Goal: Entertainment & Leisure: Consume media (video, audio)

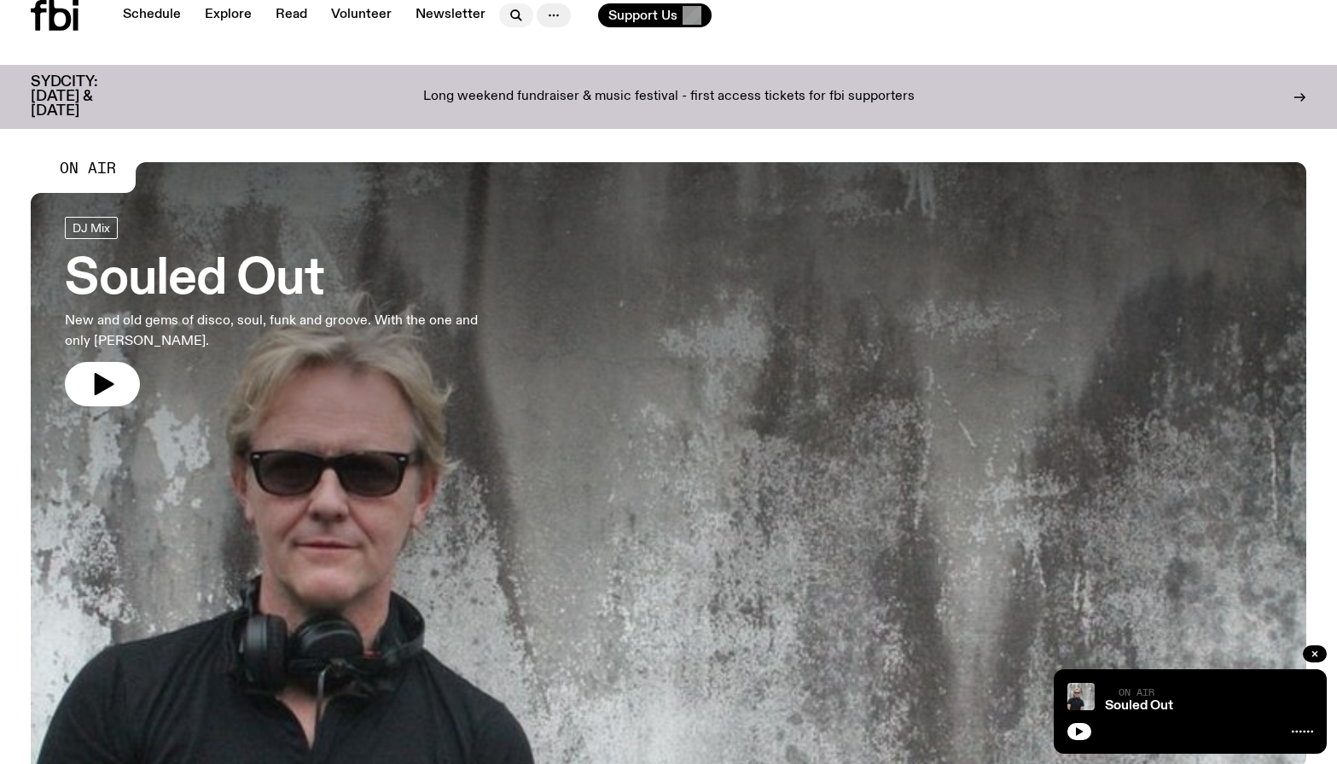
click at [506, 15] on icon "button" at bounding box center [516, 15] width 20 height 20
type input "*"
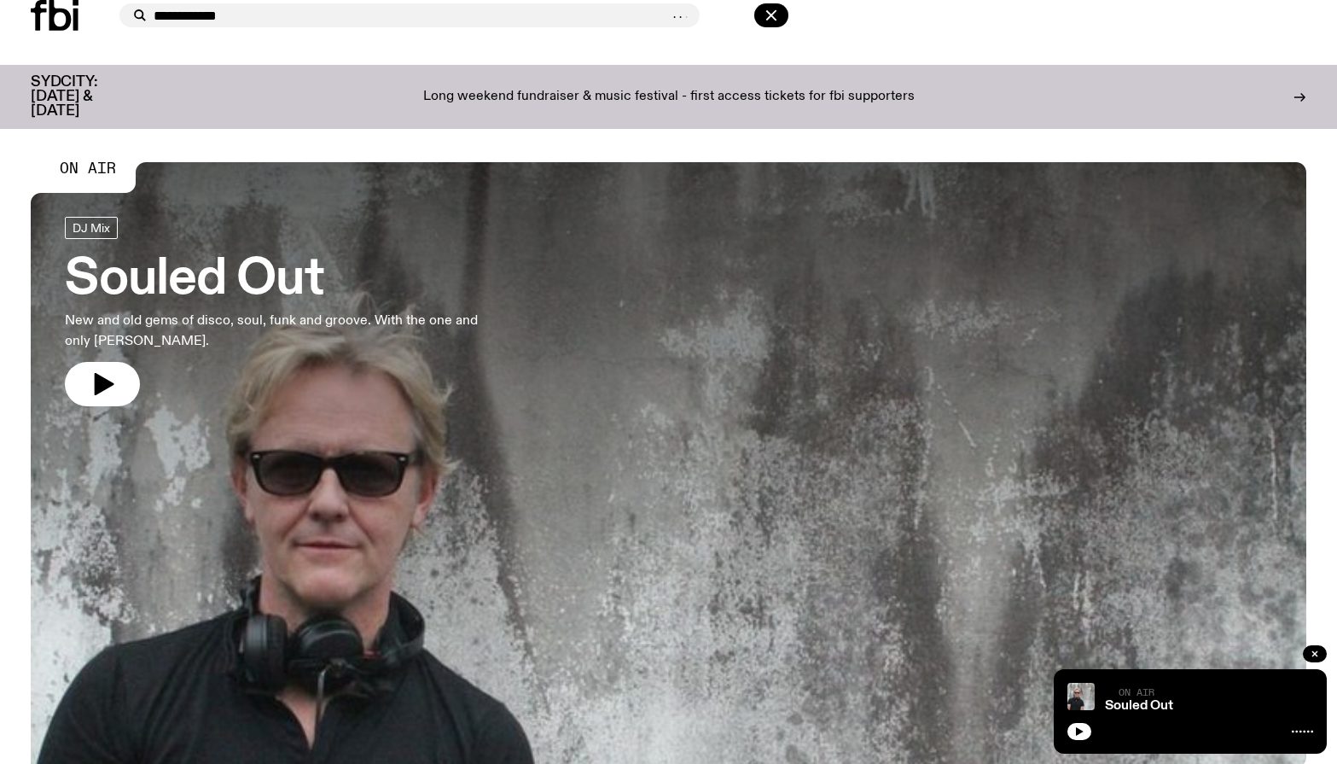
type input "**********"
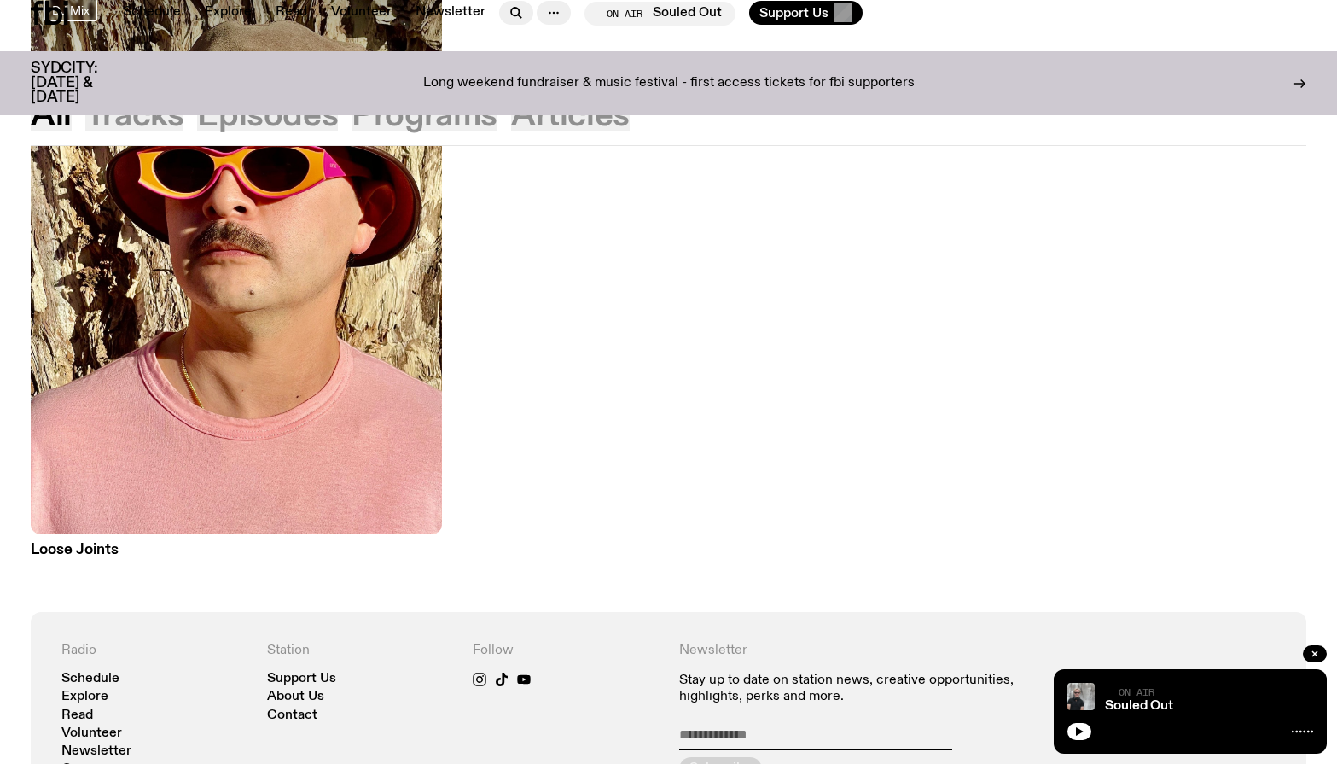
scroll to position [990, 0]
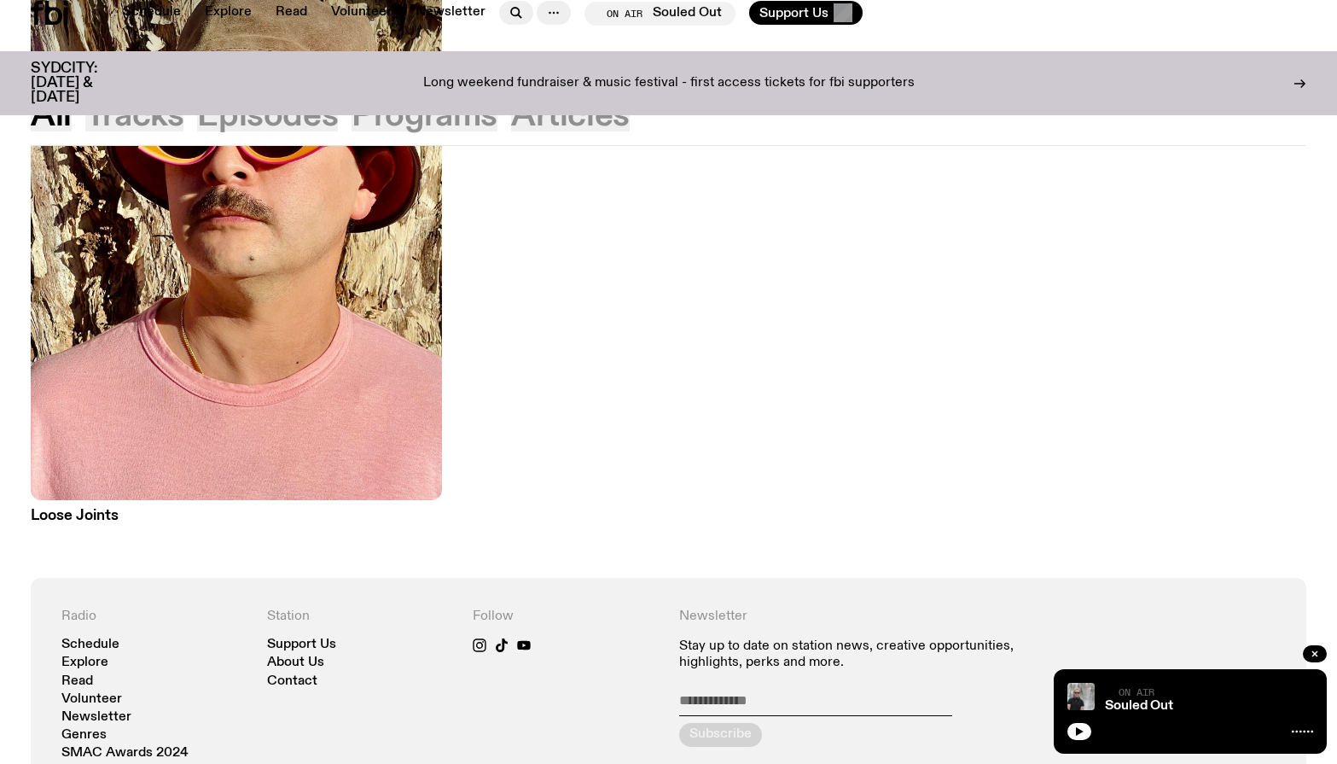
click at [55, 508] on h3 "Loose Joints" at bounding box center [236, 515] width 411 height 15
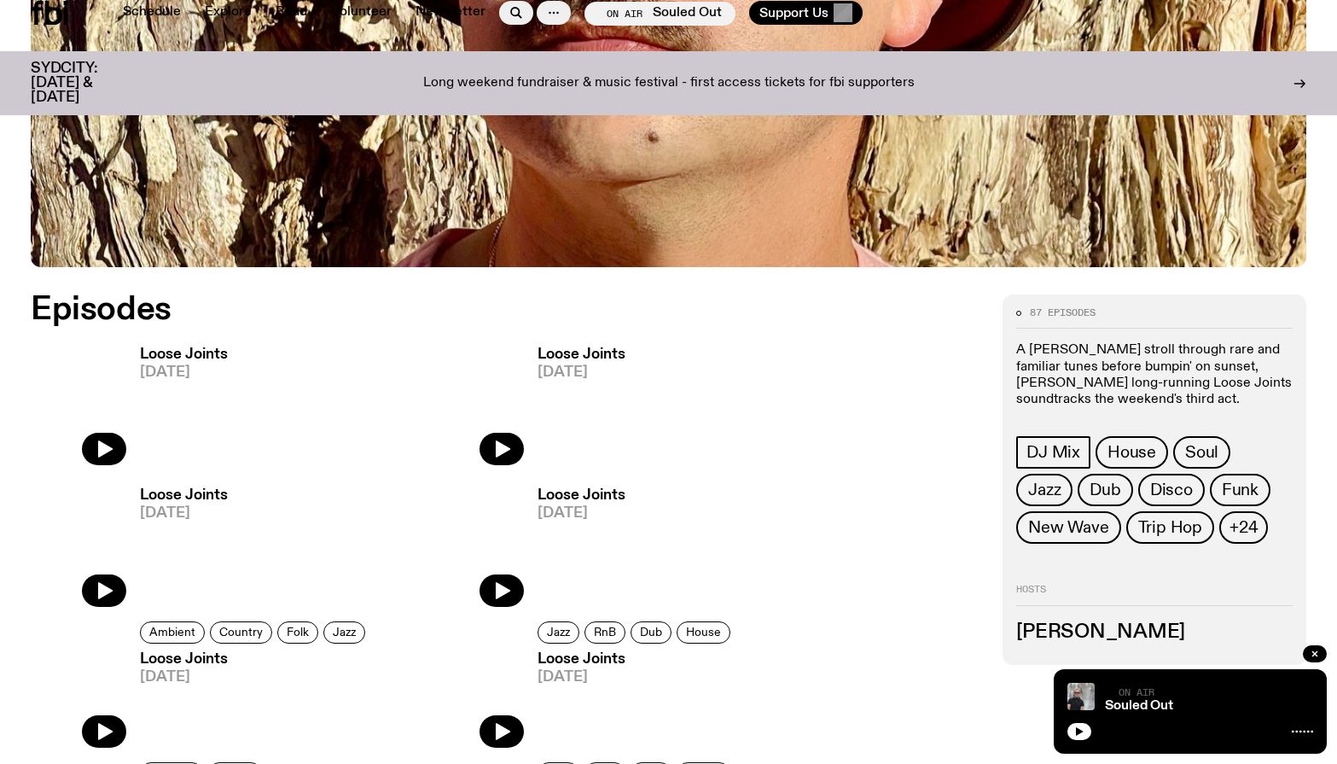
scroll to position [740, 0]
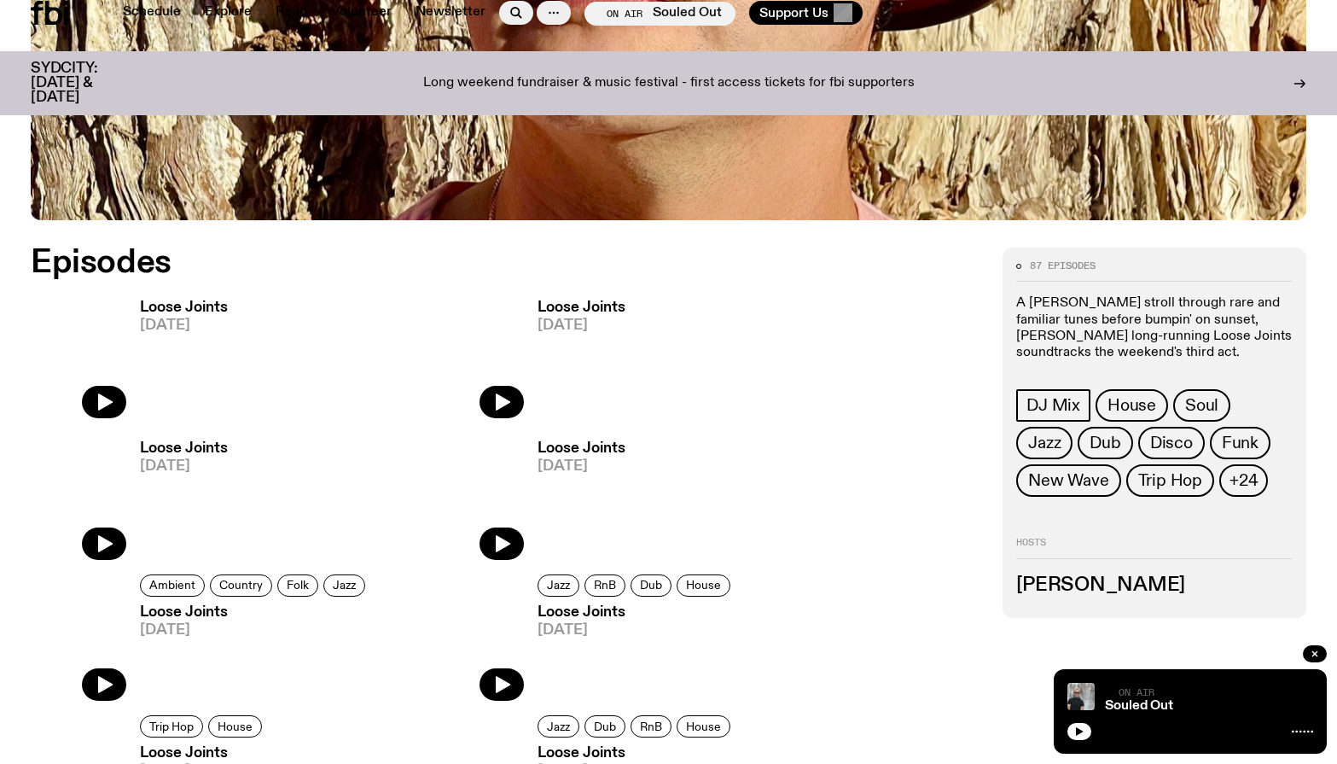
click at [108, 398] on img at bounding box center [79, 355] width 96 height 127
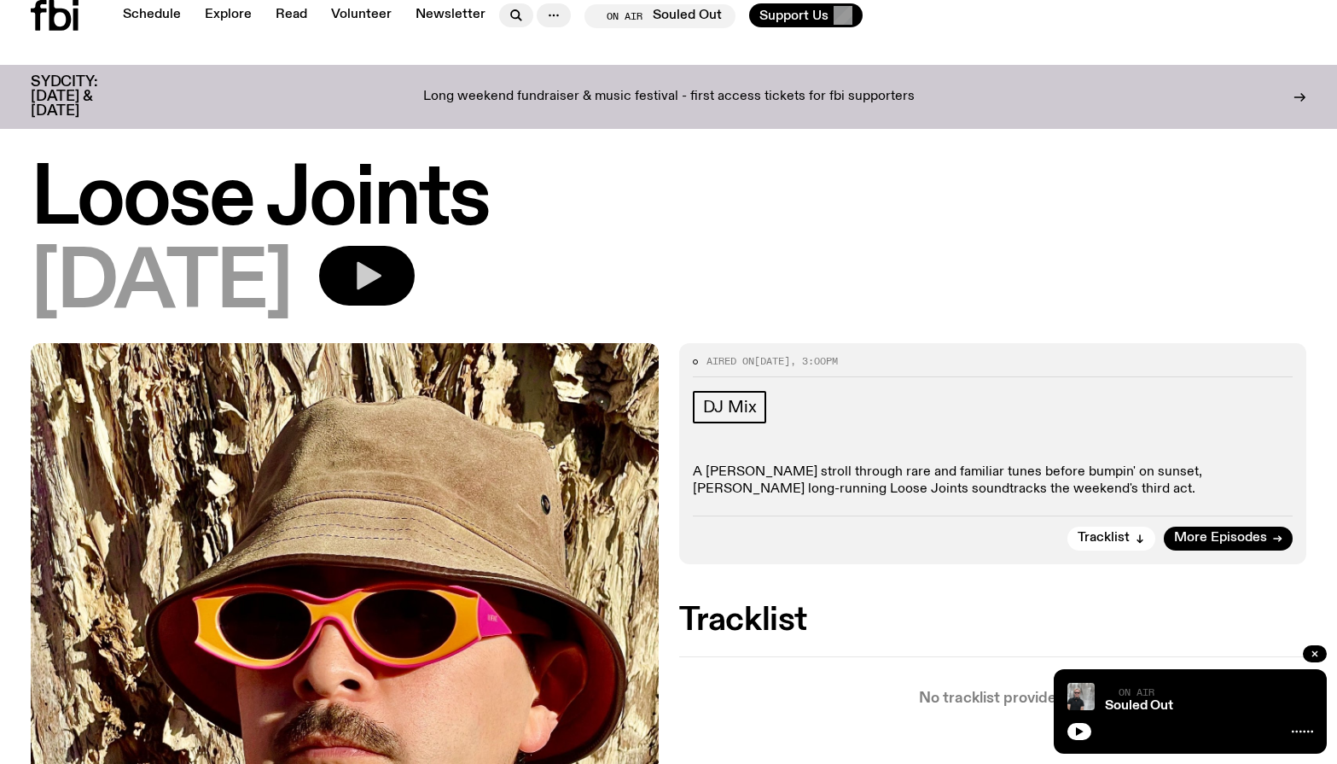
click at [384, 276] on icon "button" at bounding box center [367, 275] width 34 height 34
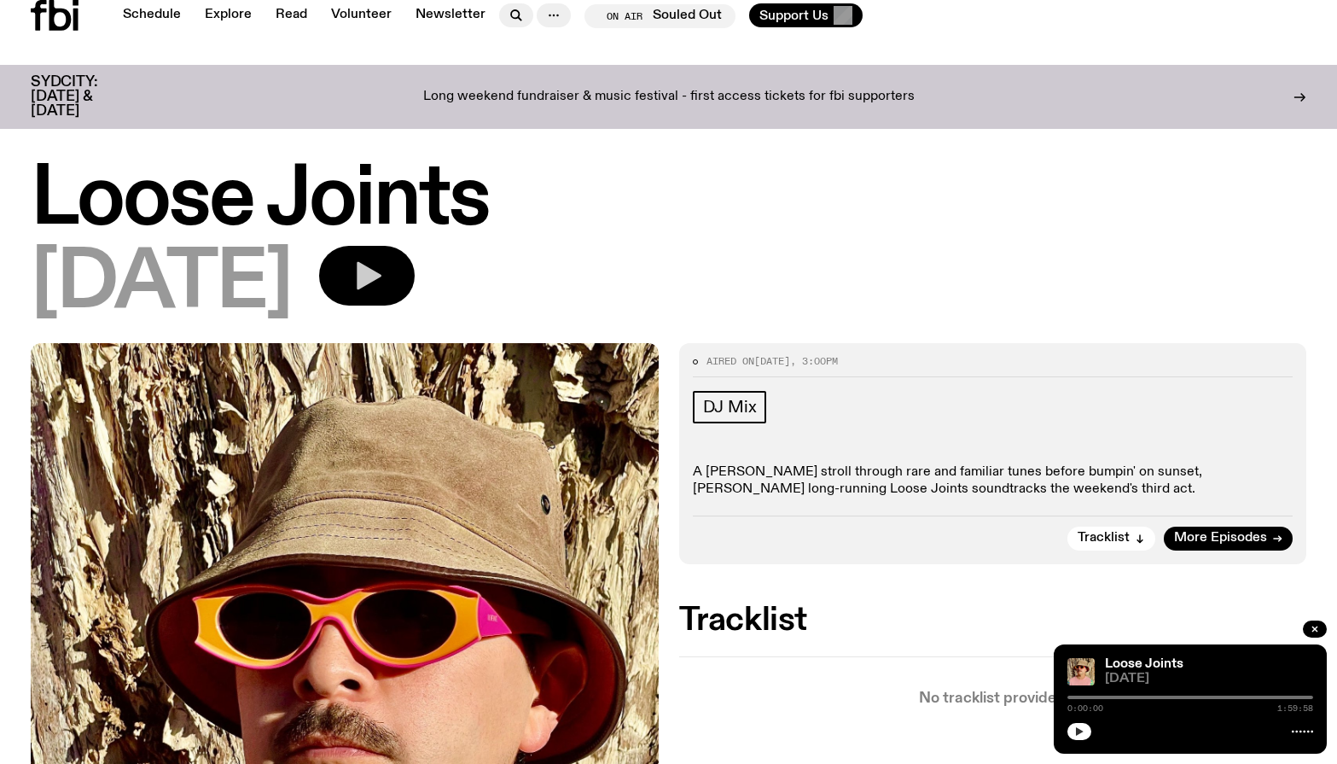
click at [1081, 726] on button "button" at bounding box center [1079, 731] width 24 height 17
click at [378, 286] on rect "button" at bounding box center [373, 276] width 9 height 26
